Goal: Register for event/course

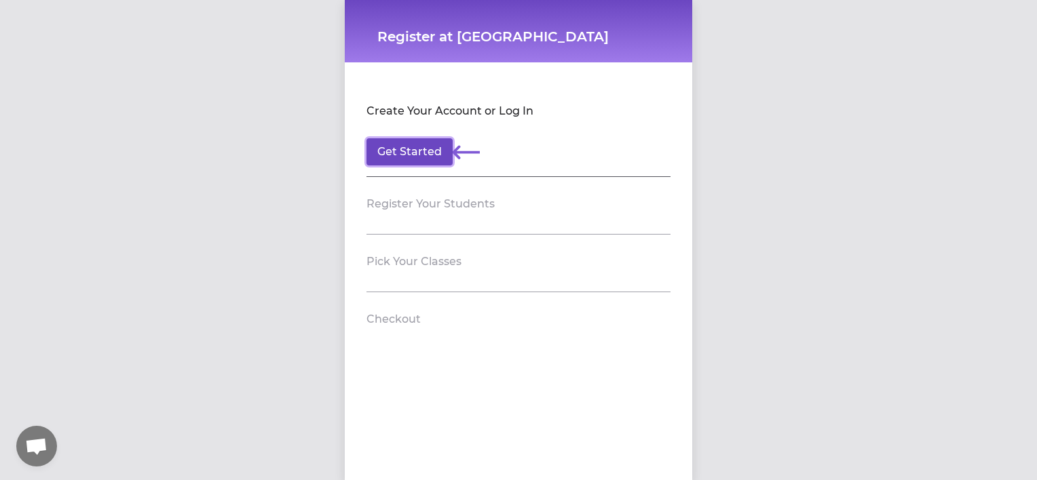
click at [431, 149] on button "Get Started" at bounding box center [409, 151] width 86 height 27
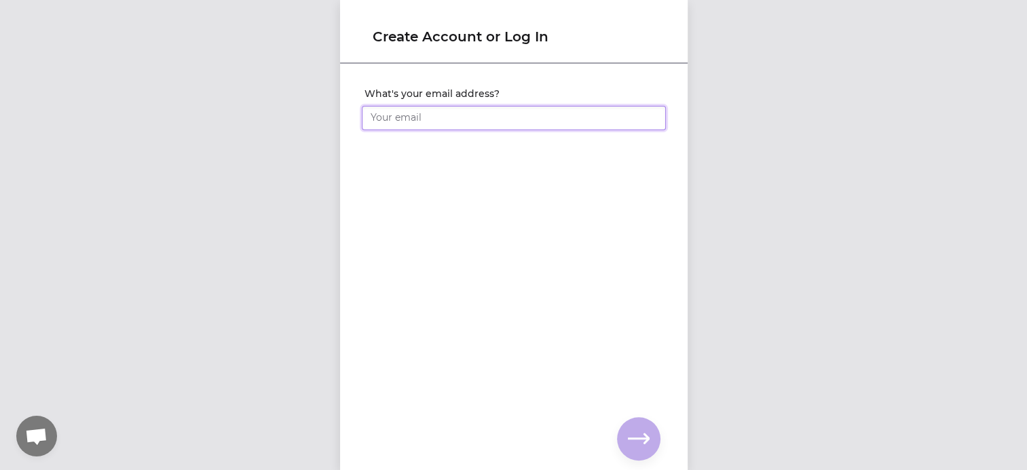
click at [428, 117] on input "What's your email address?" at bounding box center [514, 118] width 304 height 24
type input "[PERSON_NAME][EMAIL_ADDRESS][PERSON_NAME][DOMAIN_NAME]"
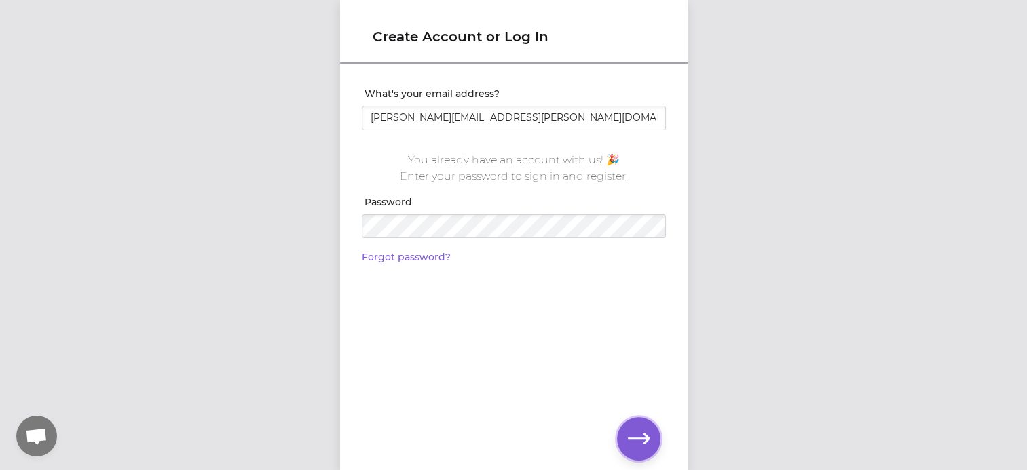
click at [636, 441] on icon "button" at bounding box center [639, 439] width 22 height 22
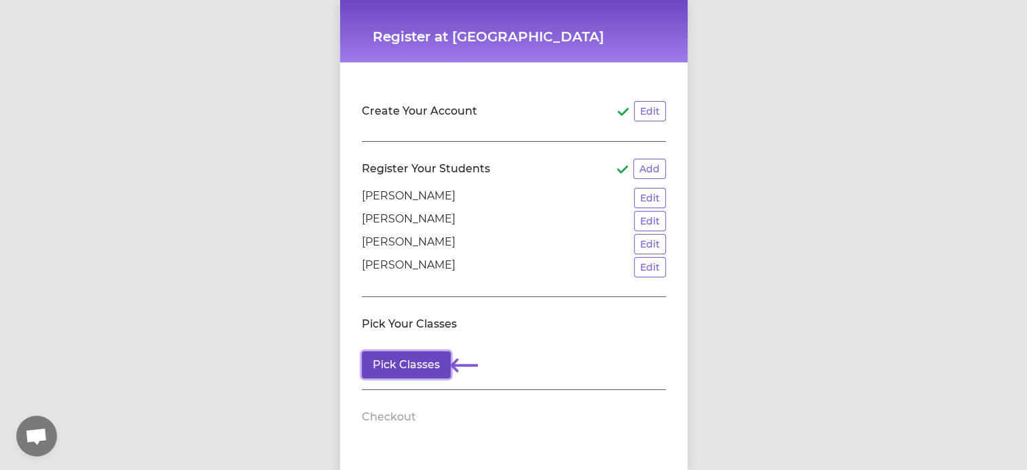
click at [413, 362] on button "Pick Classes" at bounding box center [406, 364] width 89 height 27
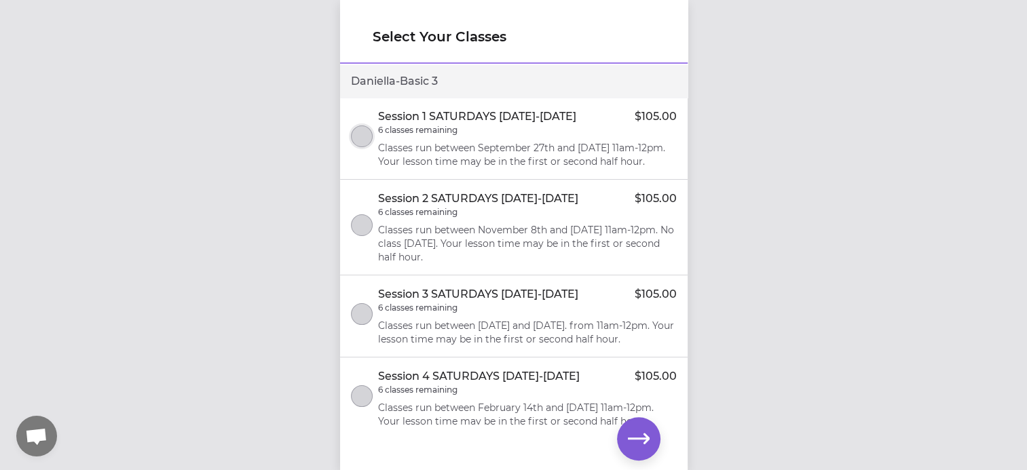
click at [364, 140] on button "select class" at bounding box center [362, 137] width 22 height 22
click at [637, 437] on icon "button" at bounding box center [639, 439] width 22 height 22
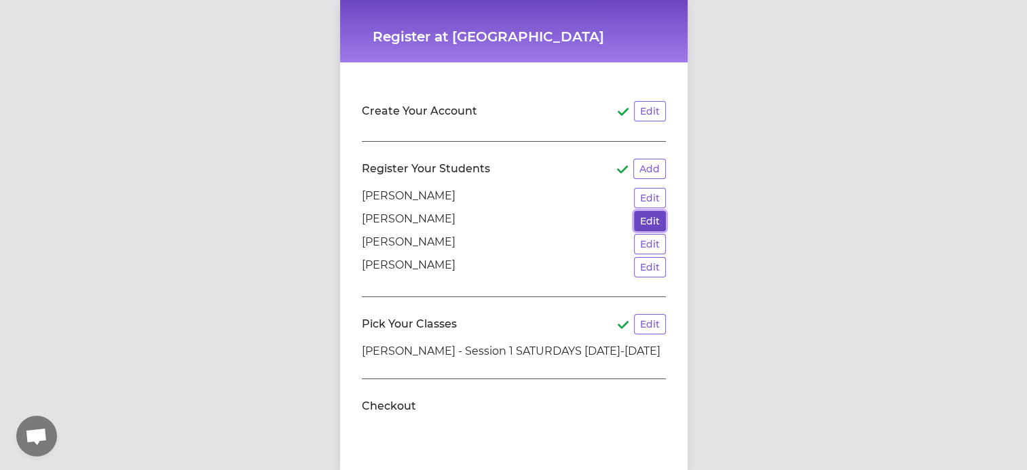
click at [649, 218] on button "Edit" at bounding box center [650, 221] width 32 height 20
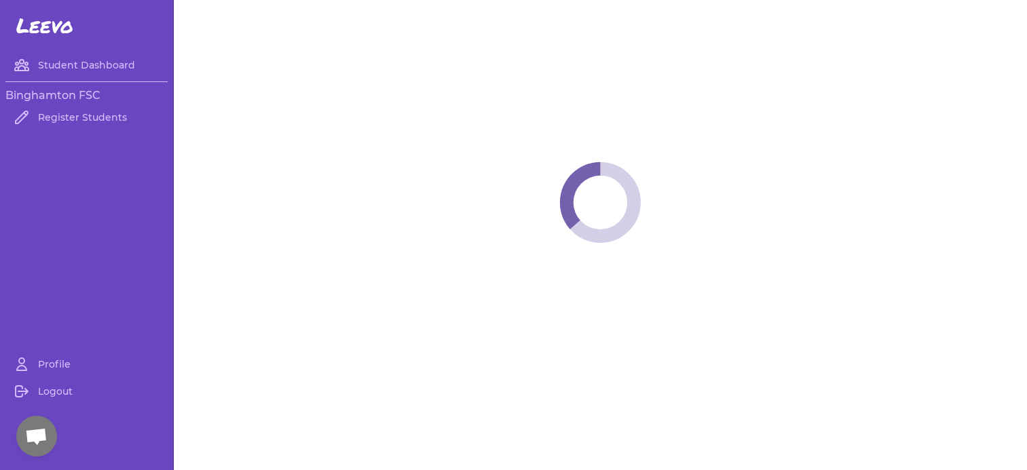
select select "NY"
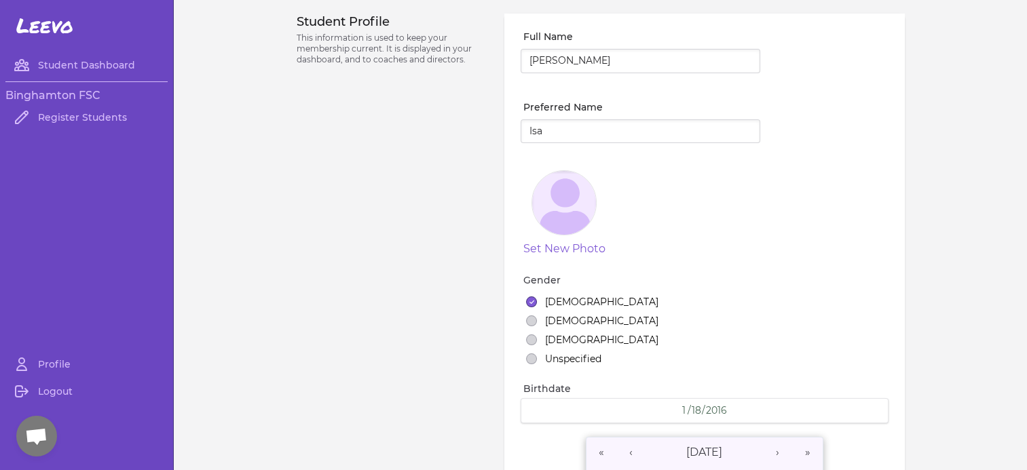
select select "2"
click at [85, 118] on link "Register Students" at bounding box center [86, 117] width 162 height 27
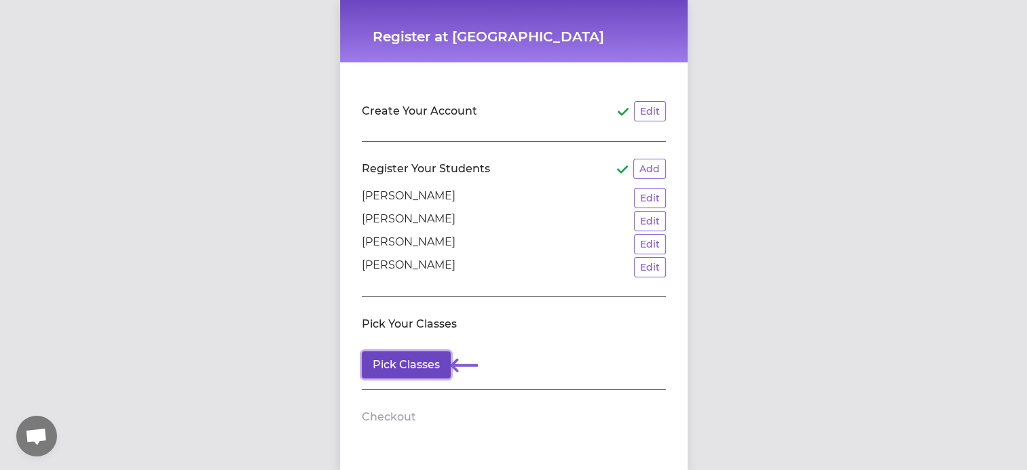
click at [394, 366] on button "Pick Classes" at bounding box center [406, 364] width 89 height 27
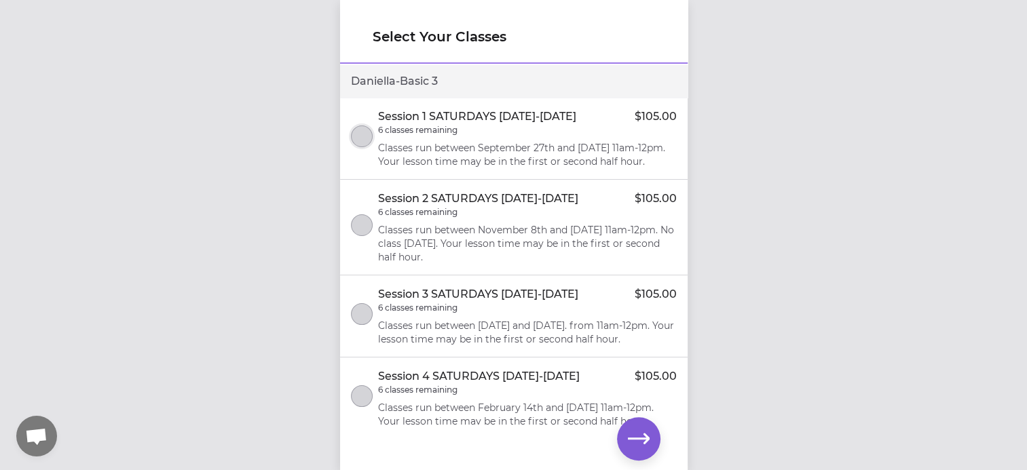
click at [356, 140] on button "select class" at bounding box center [362, 137] width 22 height 22
click at [634, 442] on icon "button" at bounding box center [639, 439] width 22 height 22
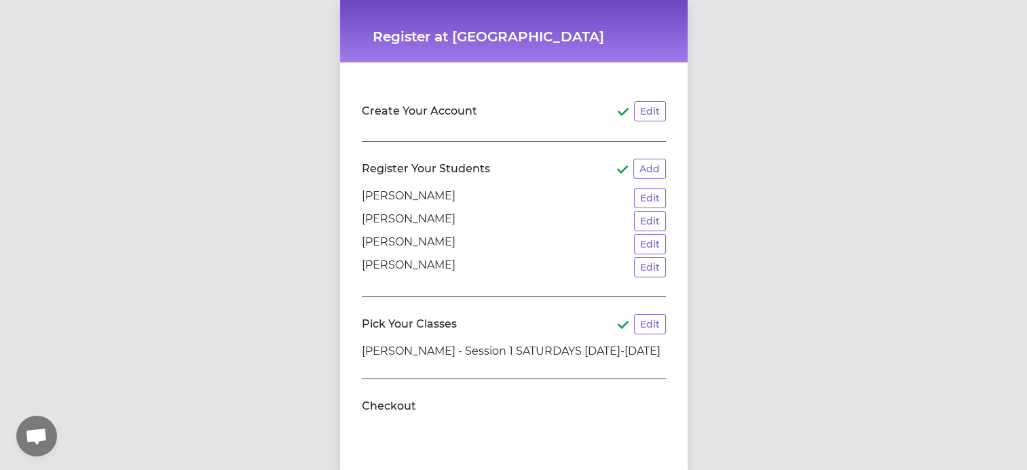
click at [379, 220] on p "[PERSON_NAME]" at bounding box center [409, 221] width 94 height 20
click at [643, 173] on button "Add" at bounding box center [649, 169] width 33 height 20
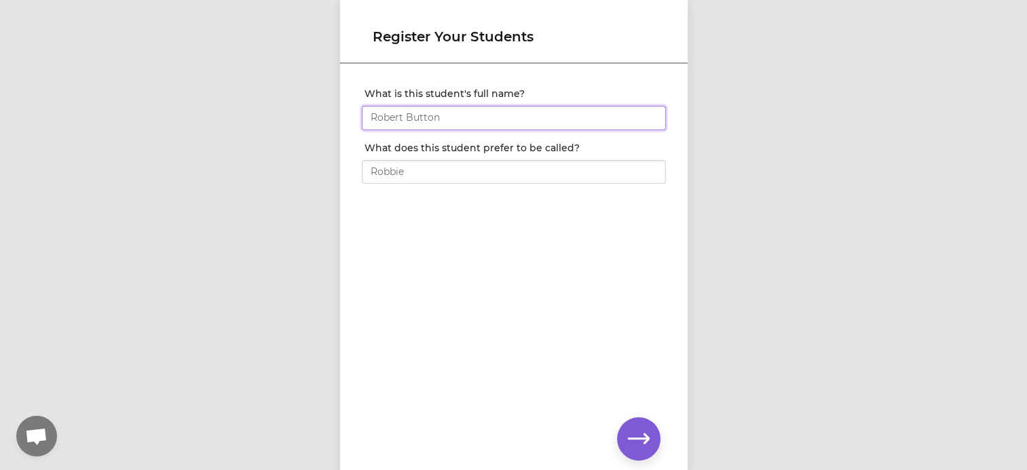
click at [450, 116] on input "What is this student's full name?" at bounding box center [514, 118] width 304 height 24
type input "[PERSON_NAME]"
click at [413, 170] on input "What does this student prefer to be called?" at bounding box center [514, 172] width 304 height 24
type input "Isa"
click at [652, 429] on button "button" at bounding box center [638, 438] width 43 height 43
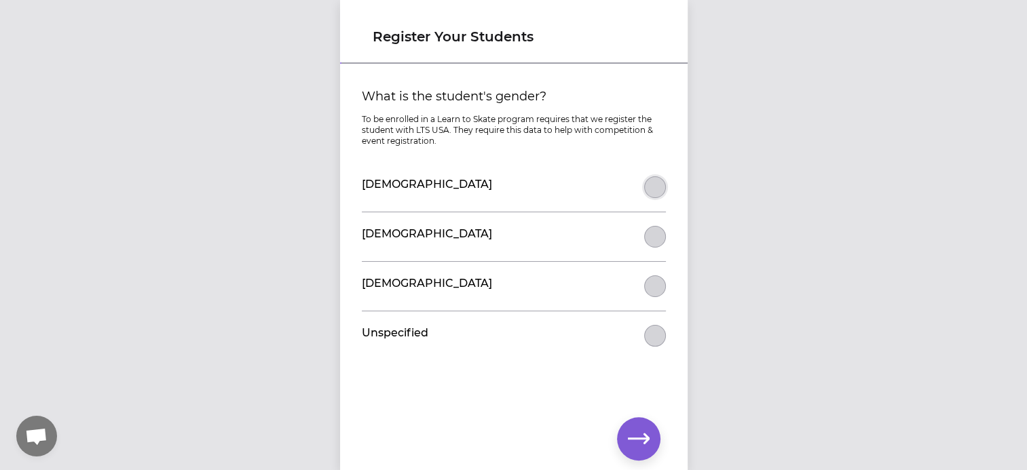
click at [651, 185] on button "What is the student's gender?" at bounding box center [655, 187] width 22 height 22
click at [644, 432] on icon "button" at bounding box center [639, 439] width 22 height 22
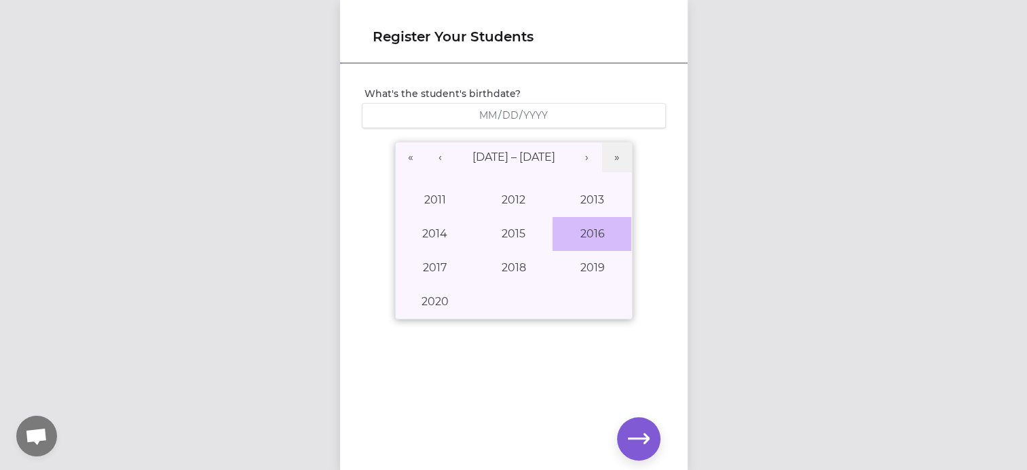
click at [573, 224] on button "2016" at bounding box center [591, 234] width 79 height 34
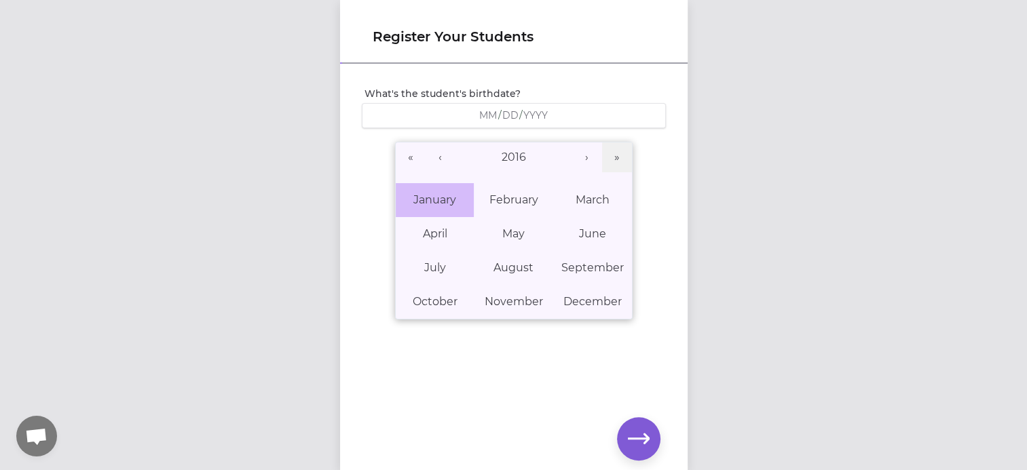
click at [438, 202] on abbr "January" at bounding box center [434, 199] width 43 height 13
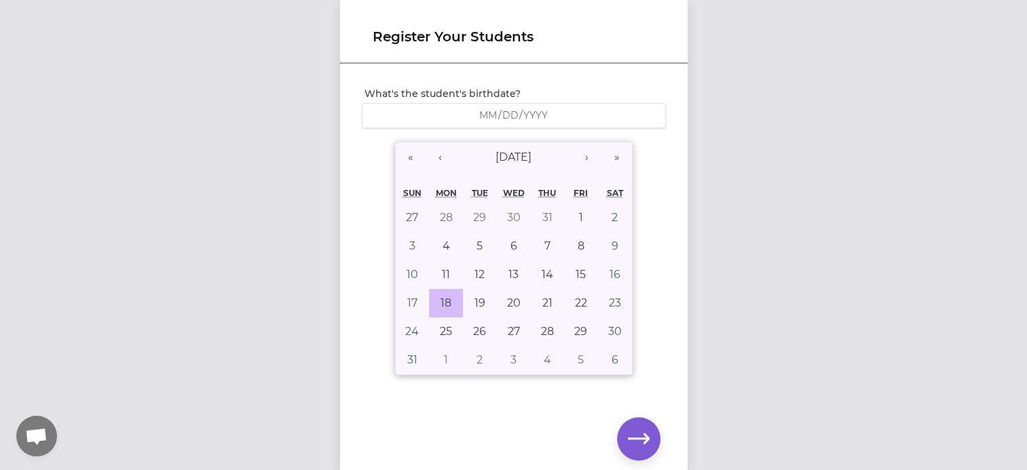
click at [442, 296] on abbr "18" at bounding box center [445, 302] width 11 height 13
type input "[DATE]"
type input "1"
type input "18"
type input "2016"
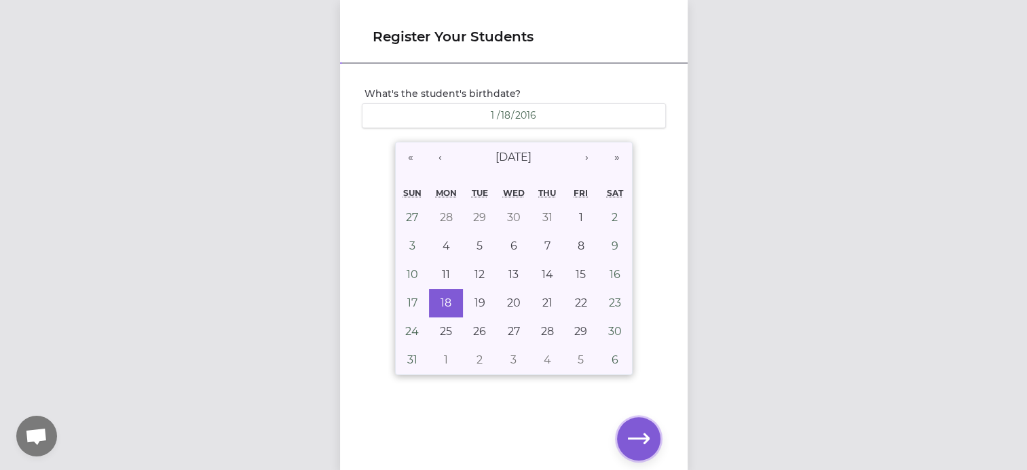
click at [649, 438] on icon "button" at bounding box center [639, 439] width 22 height 10
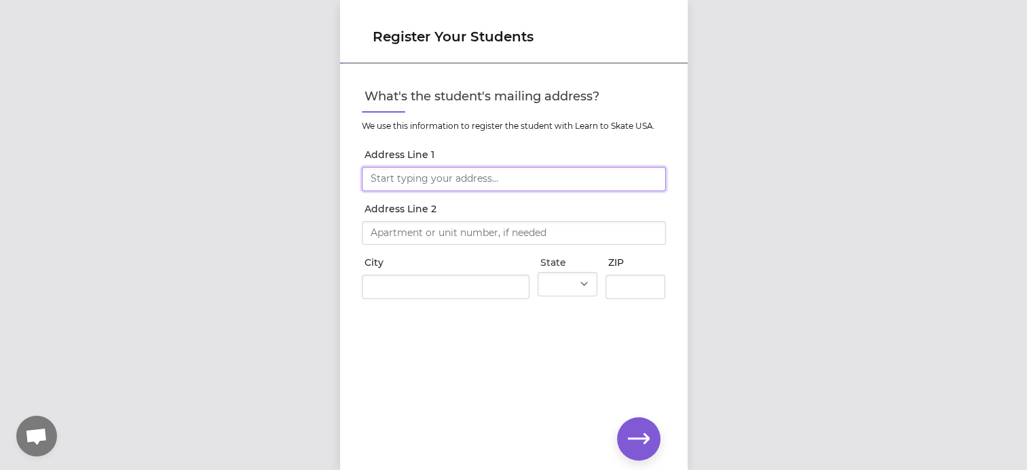
click at [447, 187] on input "Address Line 1" at bounding box center [514, 179] width 304 height 24
type input "[STREET_ADDRESS][PERSON_NAME]"
type input "Vestal"
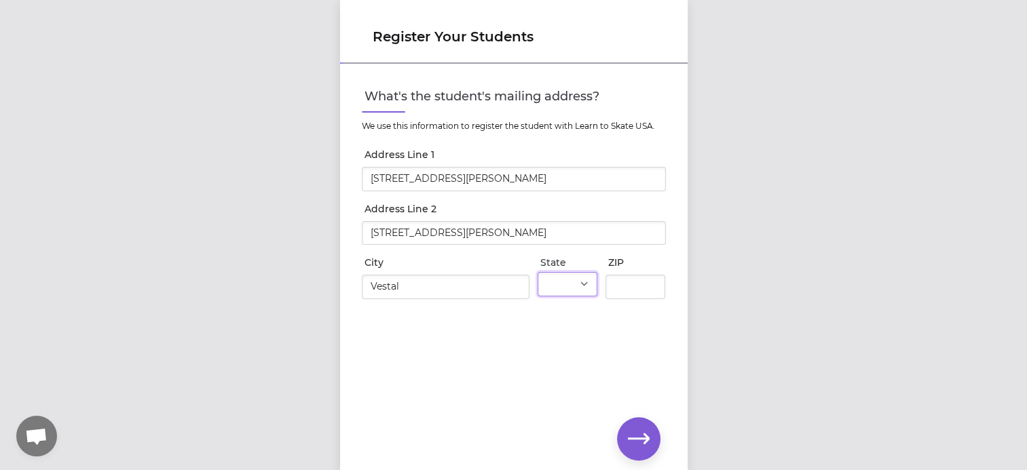
select select "NY"
type input "13850"
click at [628, 432] on icon "button" at bounding box center [639, 439] width 22 height 22
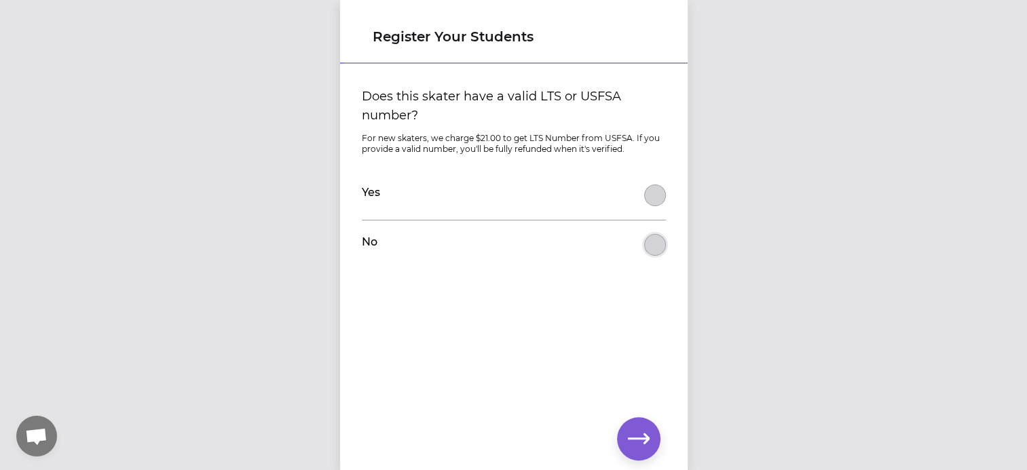
click at [647, 243] on button "Does this skater have a valid LTS or USFSA number?" at bounding box center [655, 245] width 22 height 22
click at [651, 437] on button "button" at bounding box center [638, 438] width 43 height 43
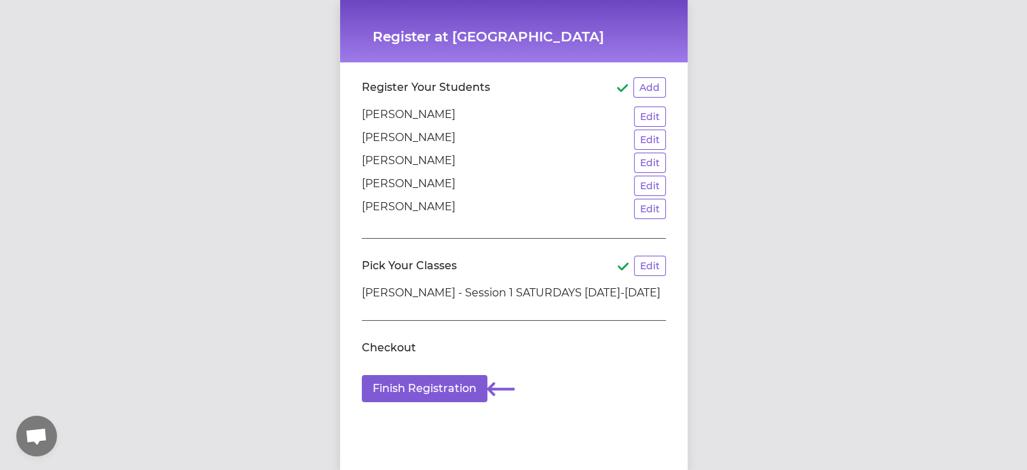
scroll to position [10, 0]
click at [634, 199] on button "Edit" at bounding box center [650, 209] width 32 height 20
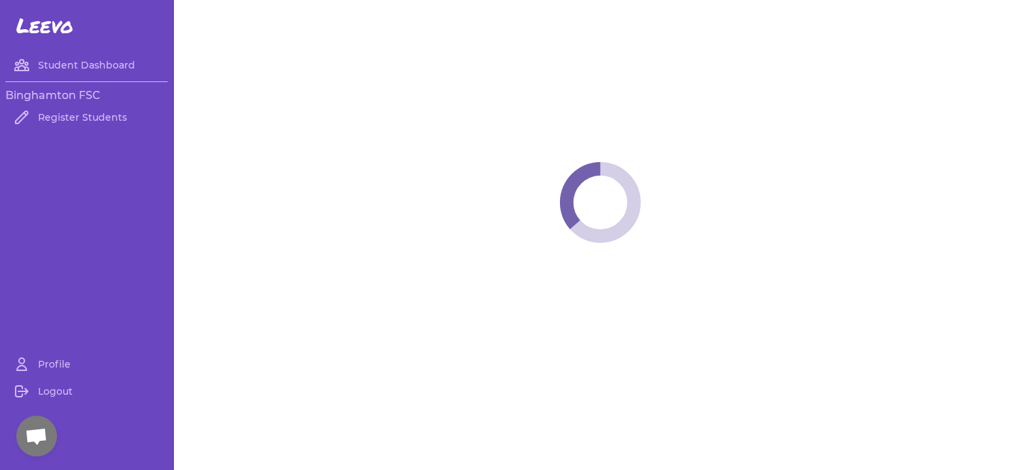
select select "NY"
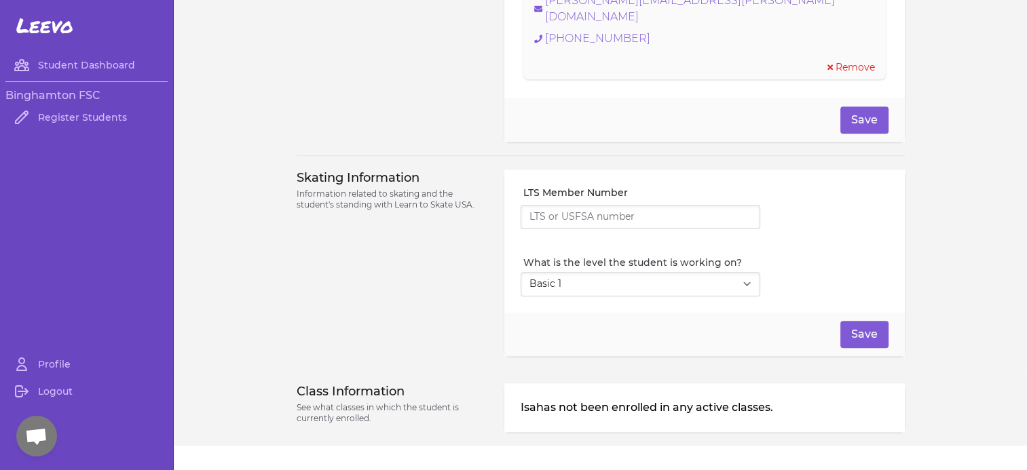
scroll to position [1114, 0]
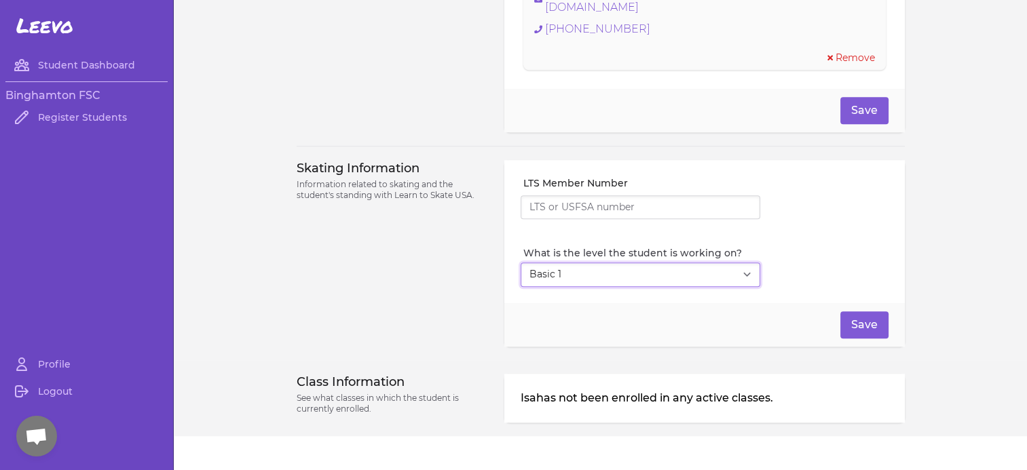
click at [735, 263] on select "Select Level I don't know Basic 1 Basic 2 Basic 3 Basic 4 Basic 5 Basic 6 Snowp…" at bounding box center [639, 275] width 239 height 24
select select "-1"
click at [520, 263] on select "Select Level I don't know Basic 1 Basic 2 Basic 3 Basic 4 Basic 5 Basic 6 Snowp…" at bounding box center [639, 275] width 239 height 24
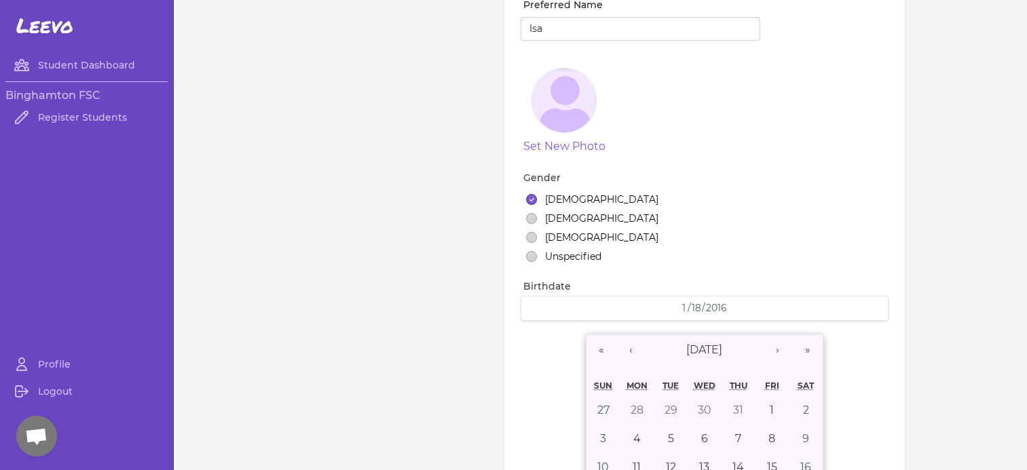
scroll to position [0, 0]
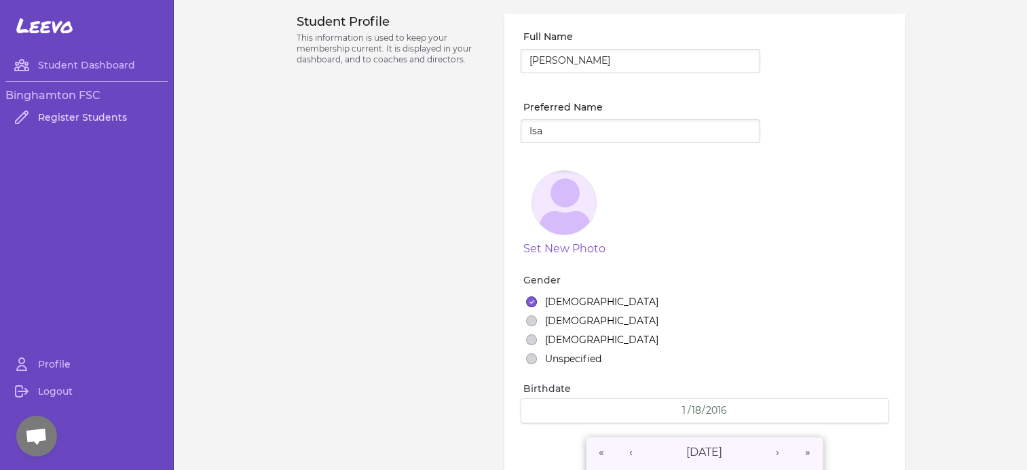
click at [71, 112] on link "Register Students" at bounding box center [86, 117] width 162 height 27
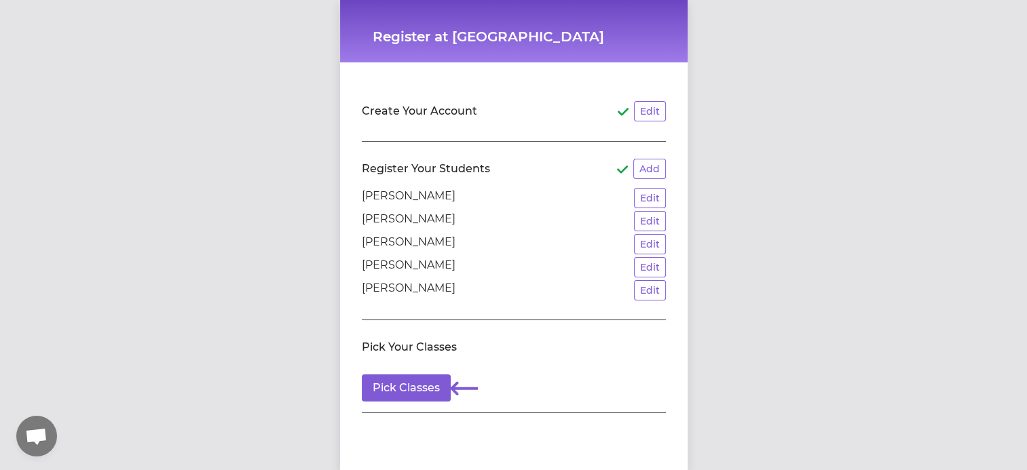
scroll to position [10, 0]
click at [418, 377] on button "Pick Classes" at bounding box center [406, 388] width 89 height 27
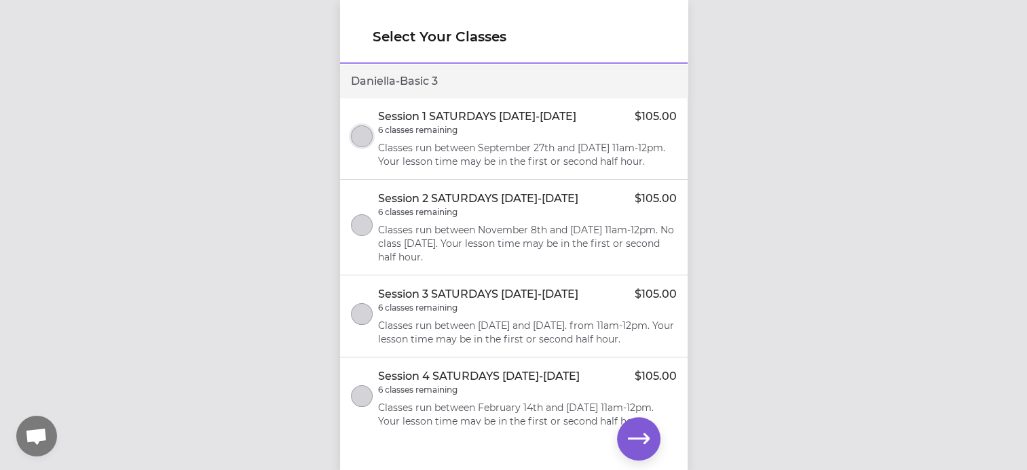
click at [362, 138] on button "select class" at bounding box center [362, 137] width 22 height 22
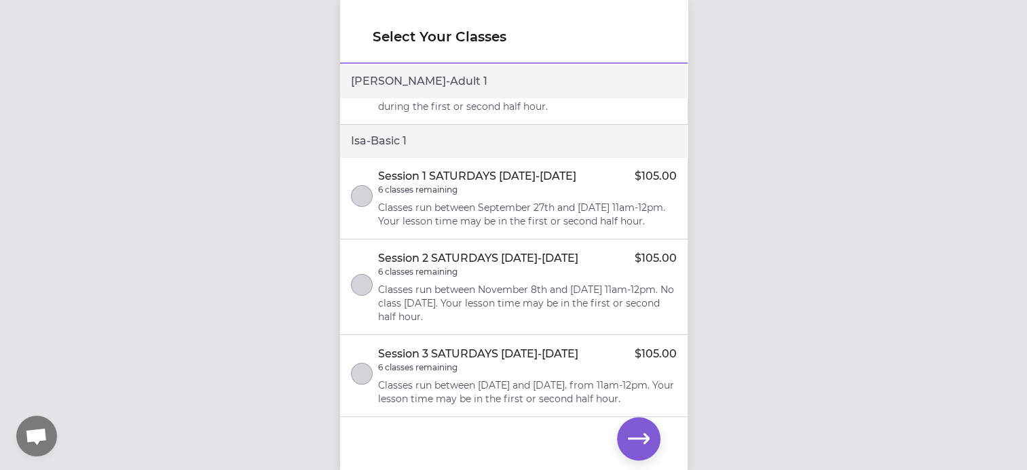
scroll to position [3392, 0]
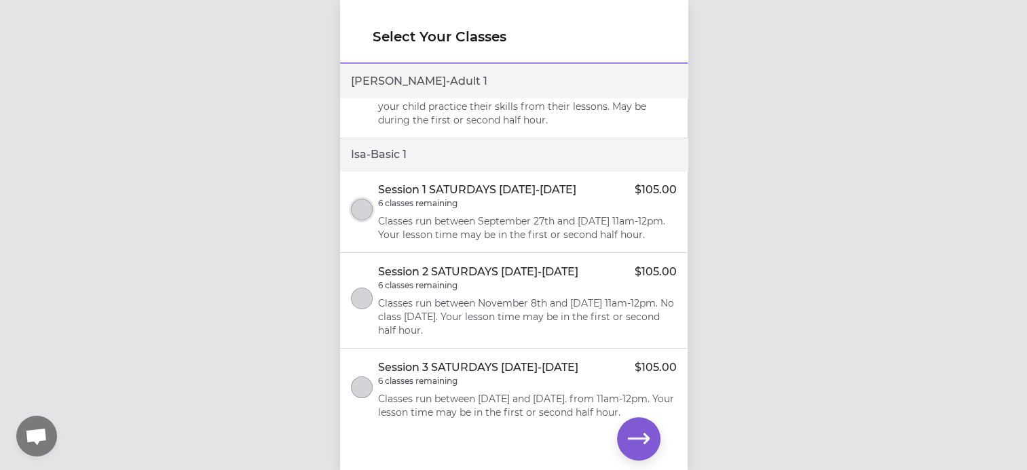
click at [363, 221] on button "select class" at bounding box center [362, 210] width 22 height 22
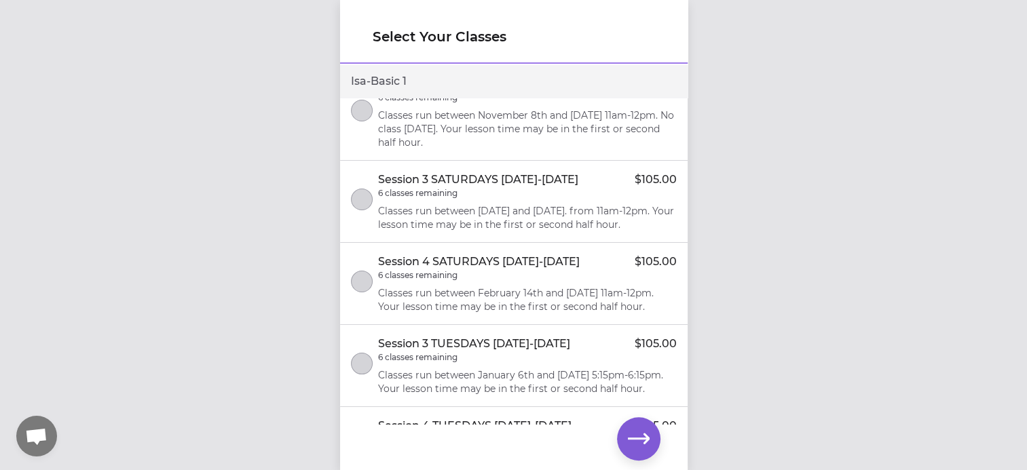
scroll to position [3512, 0]
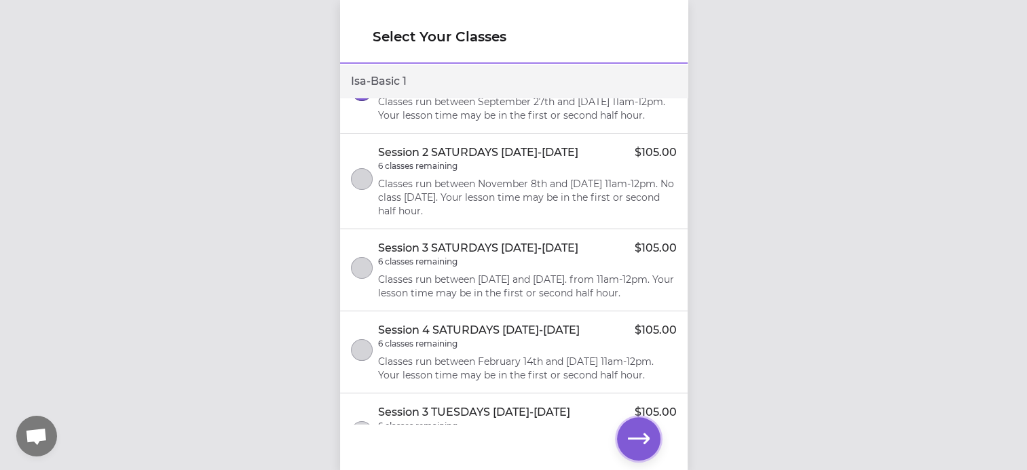
click at [632, 432] on icon "button" at bounding box center [639, 439] width 22 height 22
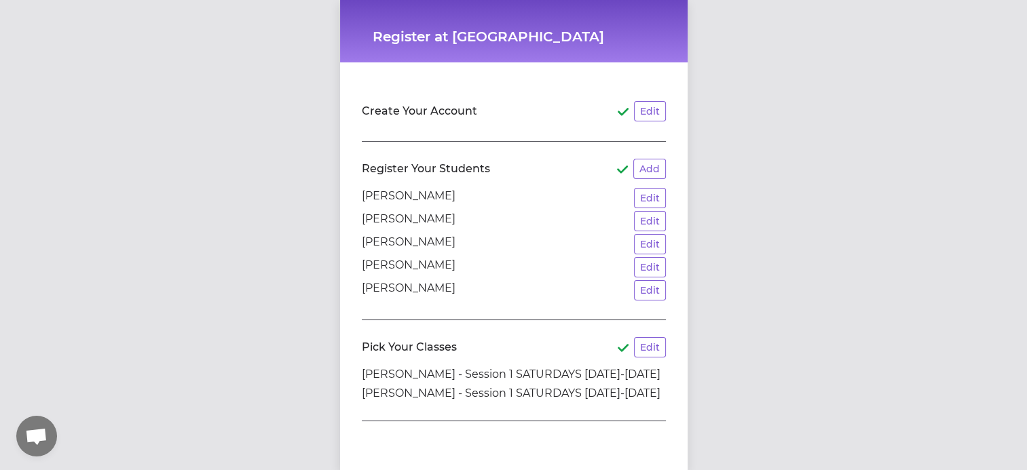
scroll to position [100, 0]
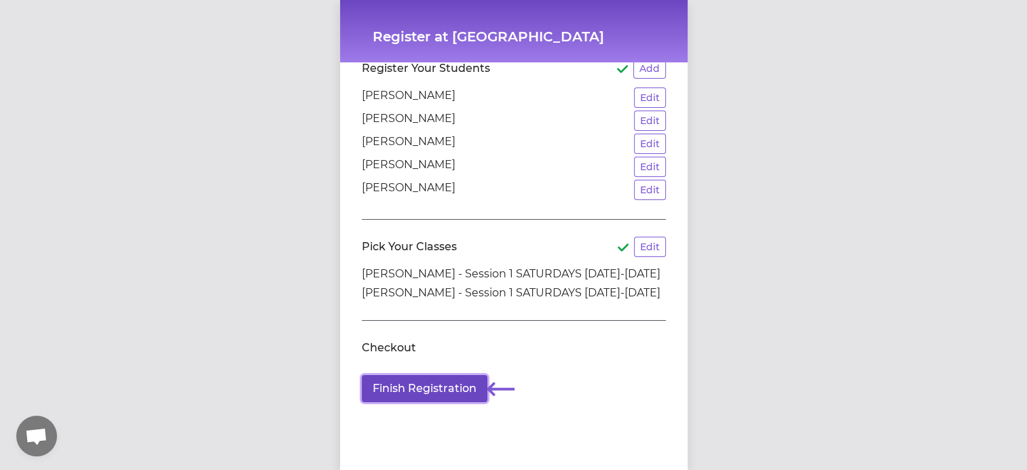
click at [423, 386] on button "Finish Registration" at bounding box center [425, 388] width 126 height 27
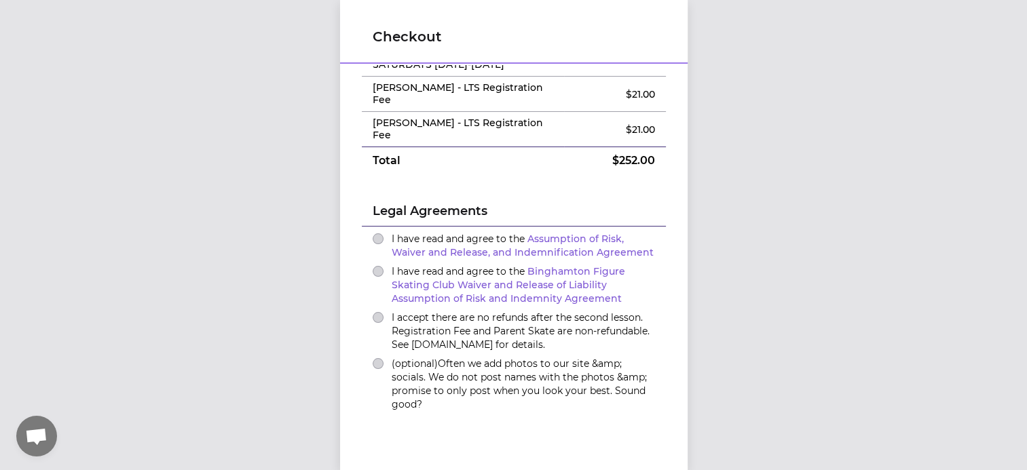
scroll to position [113, 0]
drag, startPoint x: 374, startPoint y: 202, endPoint x: 381, endPoint y: 201, distance: 6.8
click at [379, 231] on div "I have read and agree to the Assumption of Risk, Waiver and Release, and Indemn…" at bounding box center [513, 244] width 282 height 27
click at [373, 232] on button "I have read and agree to the Assumption of Risk, Waiver and Release, and Indemn…" at bounding box center [377, 237] width 11 height 11
click at [372, 263] on div "I have read and agree to the Binghamton Figure Skating Club Waiver and Release …" at bounding box center [513, 283] width 282 height 41
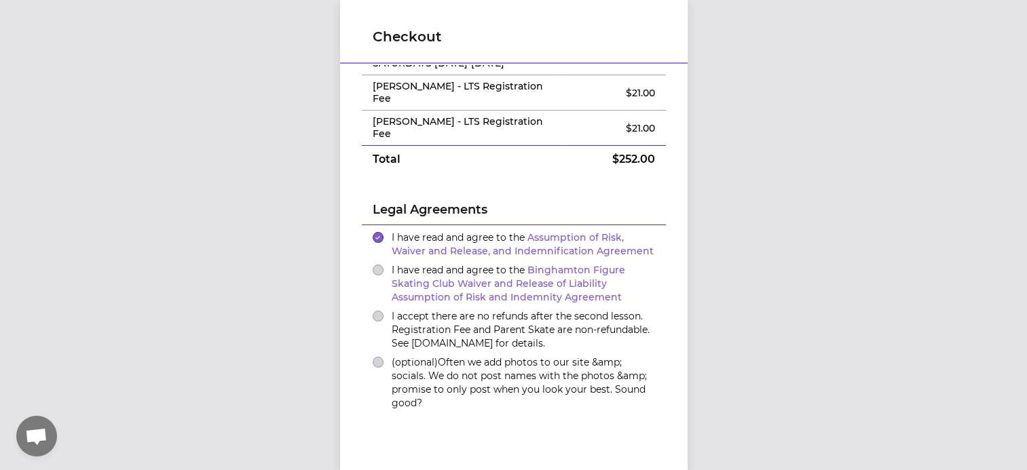
click at [372, 263] on div "I have read and agree to the Binghamton Figure Skating Club Waiver and Release …" at bounding box center [513, 283] width 282 height 41
click at [372, 265] on button "I have read and agree to the Binghamton Figure Skating Club Waiver and Release …" at bounding box center [377, 270] width 11 height 11
click at [377, 311] on button "I accept there are no refunds after the second lesson. Registration Fee and Par…" at bounding box center [377, 316] width 11 height 11
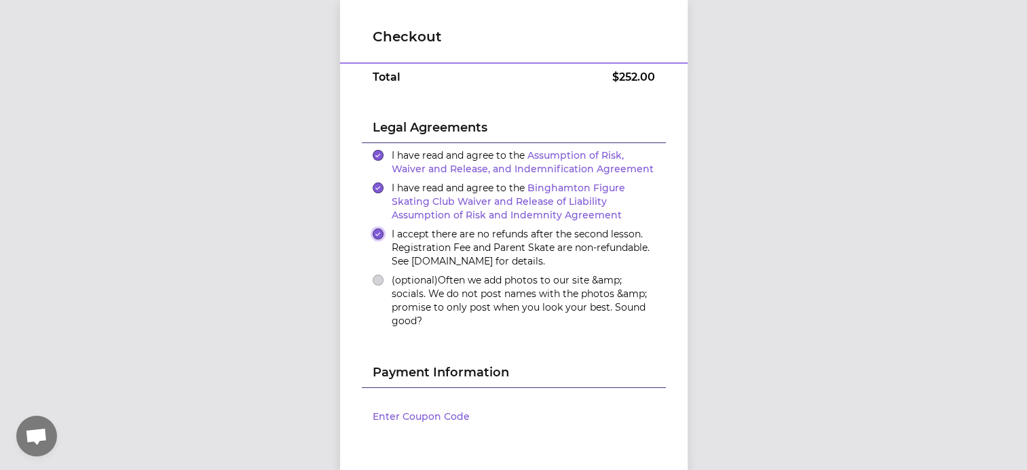
scroll to position [248, 0]
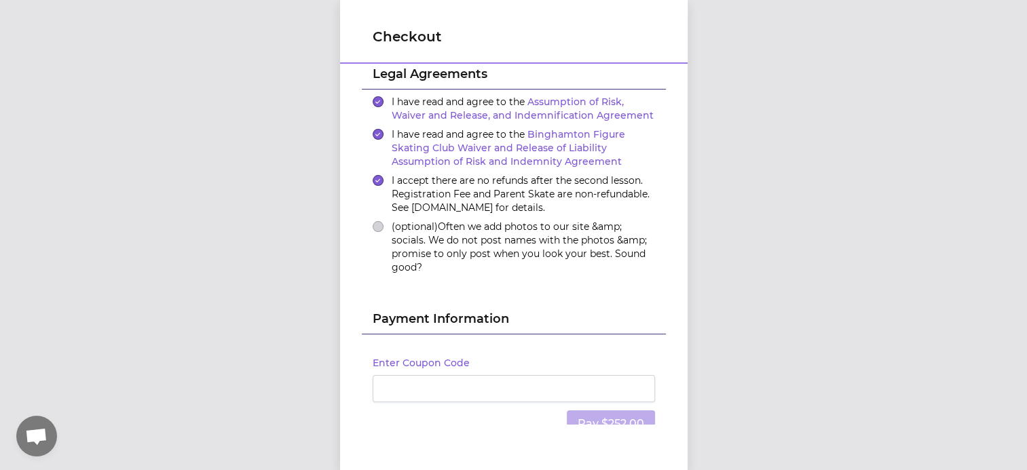
click at [372, 220] on div "(optional) Often we add photos to our site &amp; socials. We do not post names …" at bounding box center [513, 247] width 282 height 54
click at [372, 221] on button "(optional) Often we add photos to our site &amp; socials. We do not post names …" at bounding box center [377, 226] width 11 height 11
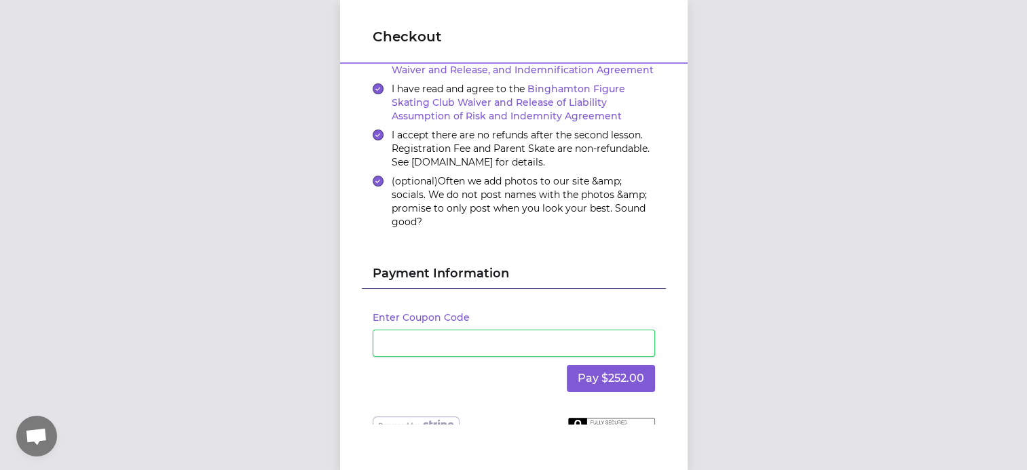
click at [518, 357] on div "Pay $252.00" at bounding box center [513, 378] width 282 height 43
click at [608, 365] on button "Pay $252.00" at bounding box center [611, 378] width 88 height 27
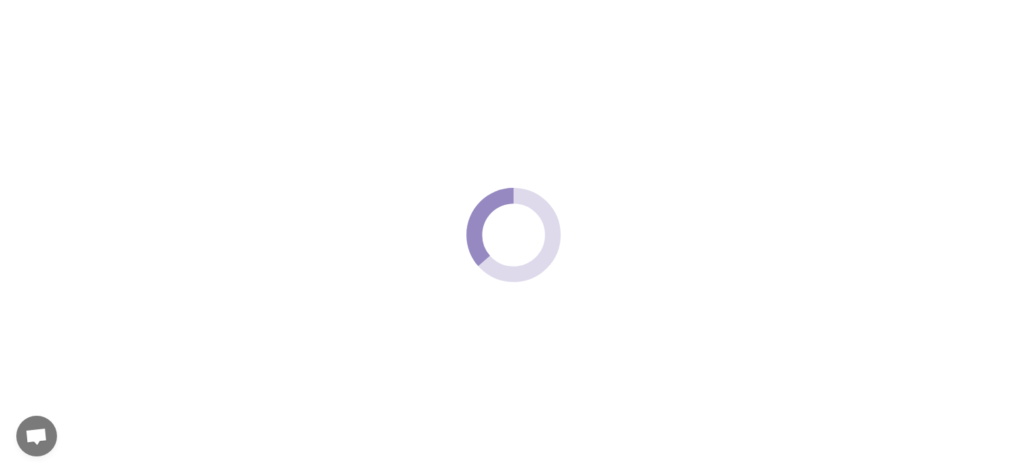
scroll to position [0, 0]
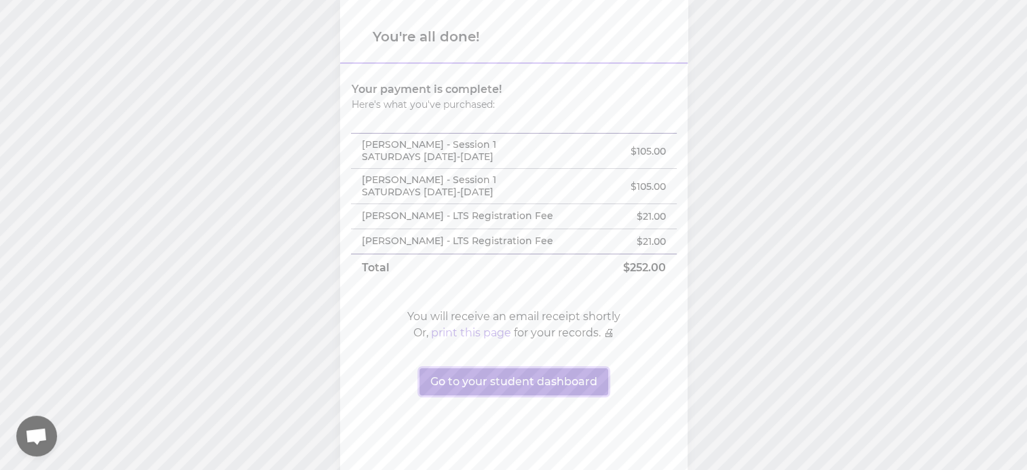
click at [543, 377] on button "Go to your student dashboard" at bounding box center [513, 381] width 189 height 27
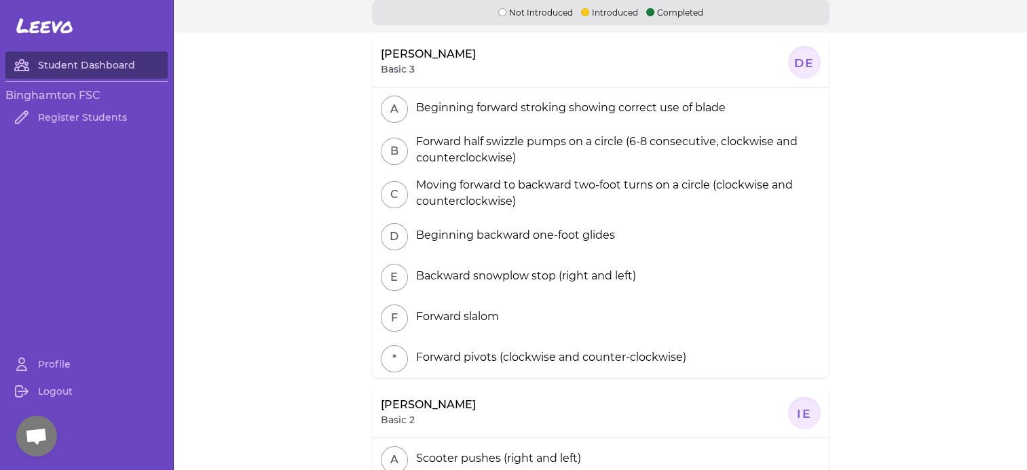
click at [65, 65] on link "Student Dashboard" at bounding box center [86, 65] width 162 height 27
click at [60, 64] on link "Student Dashboard" at bounding box center [86, 65] width 162 height 27
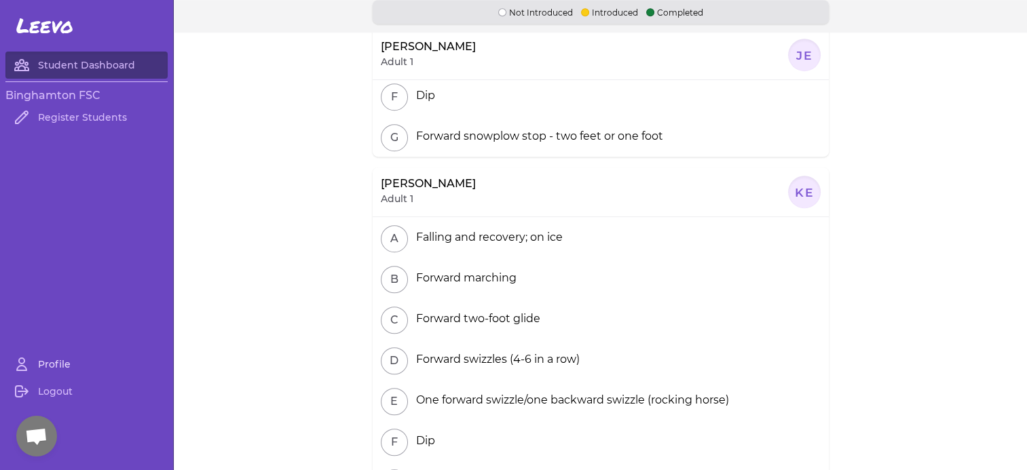
click at [39, 370] on link "Profile" at bounding box center [86, 364] width 162 height 27
